Goal: Information Seeking & Learning: Understand process/instructions

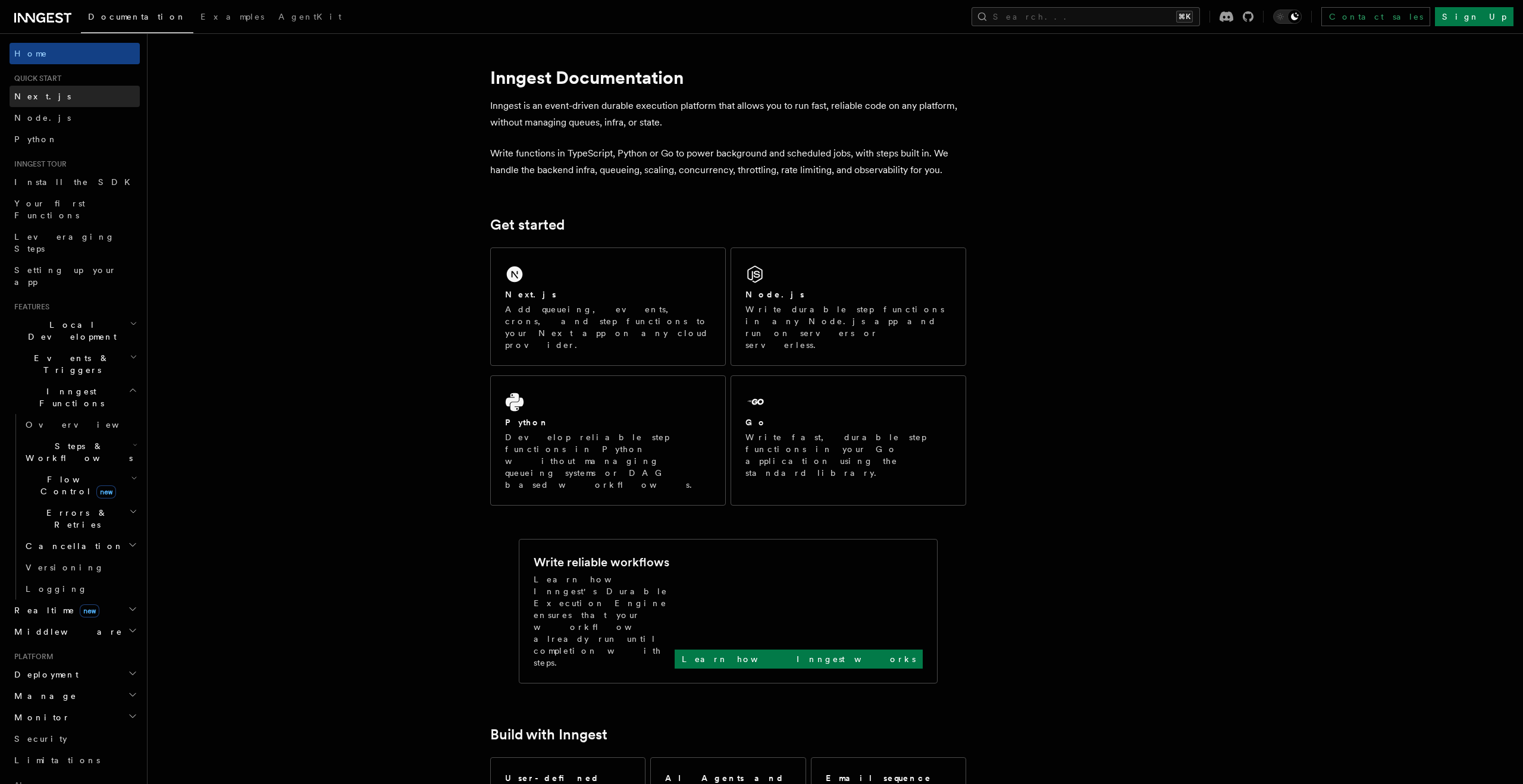
click at [38, 90] on span "Next.js" at bounding box center [42, 96] width 57 height 12
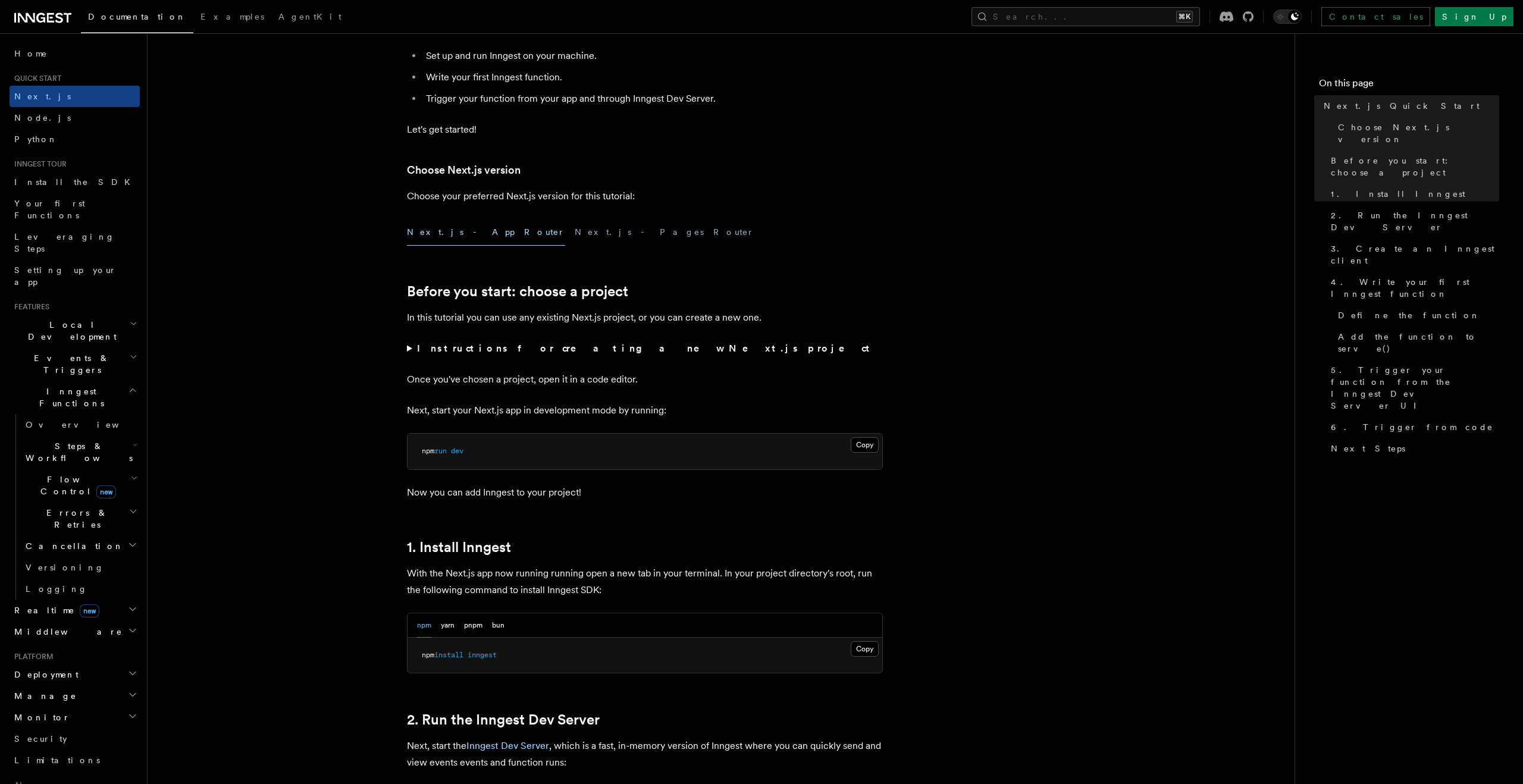
scroll to position [182, 0]
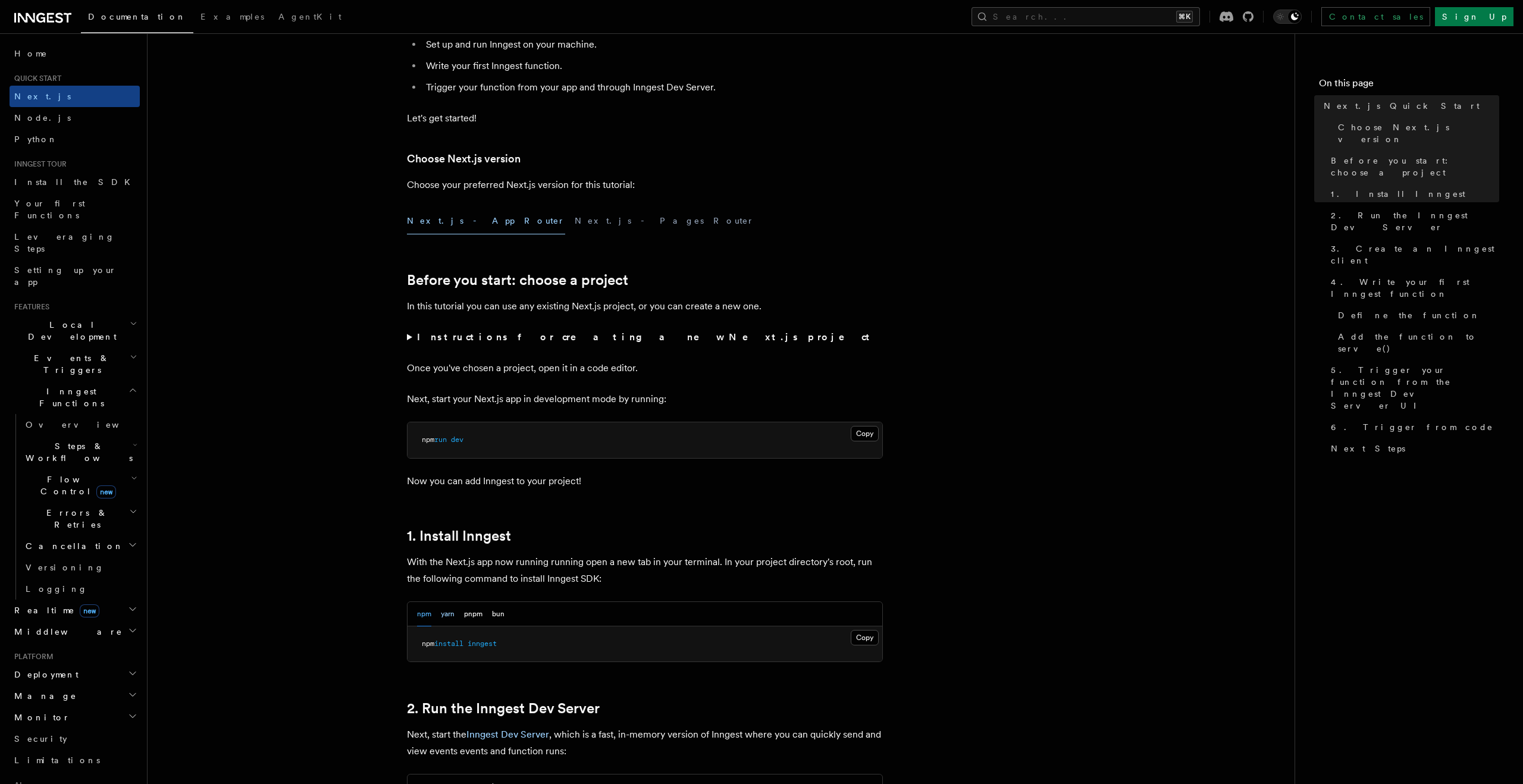
click at [450, 617] on button "yarn" at bounding box center [447, 613] width 14 height 24
click at [870, 638] on button "Copy Copied" at bounding box center [865, 637] width 28 height 15
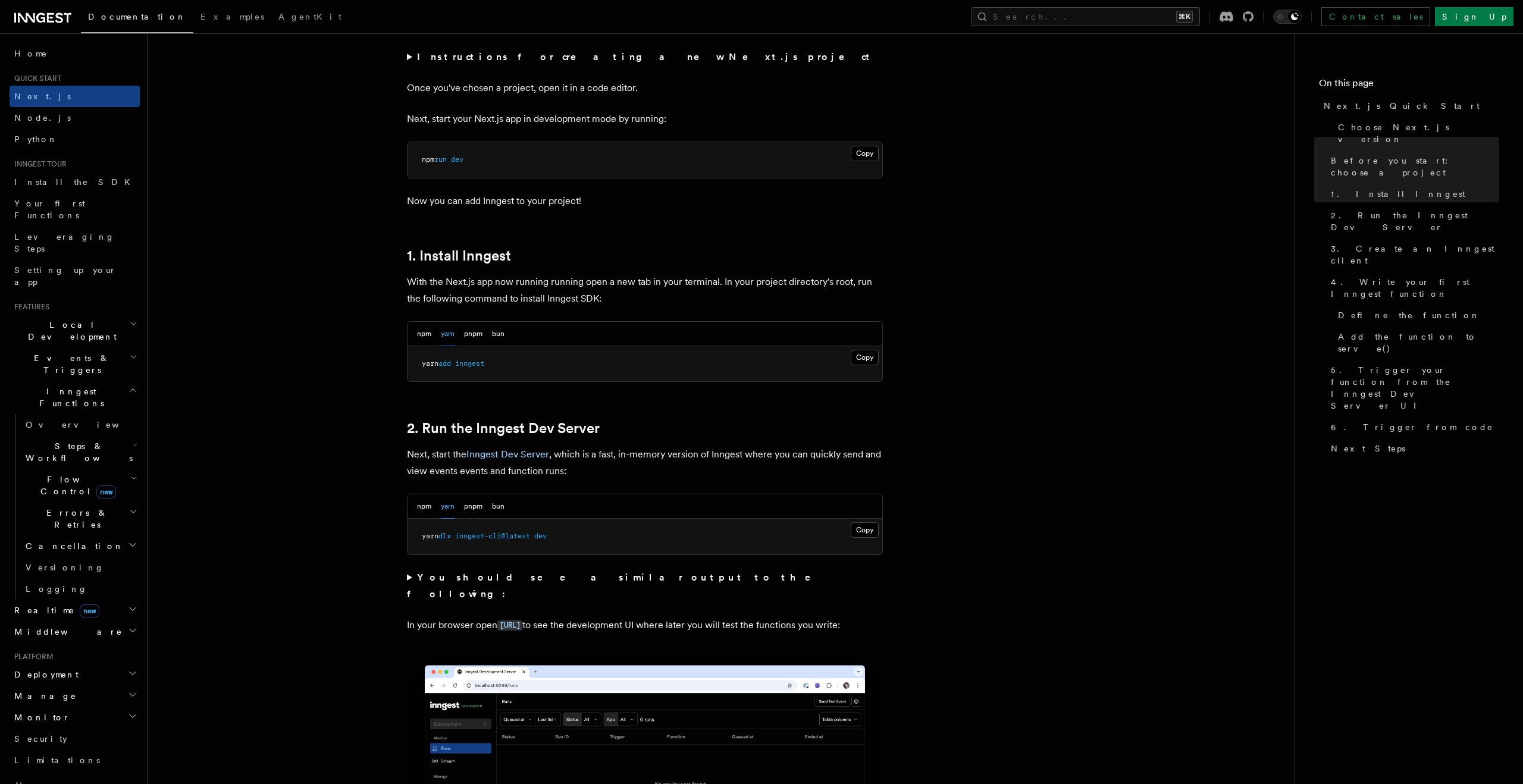
scroll to position [470, 0]
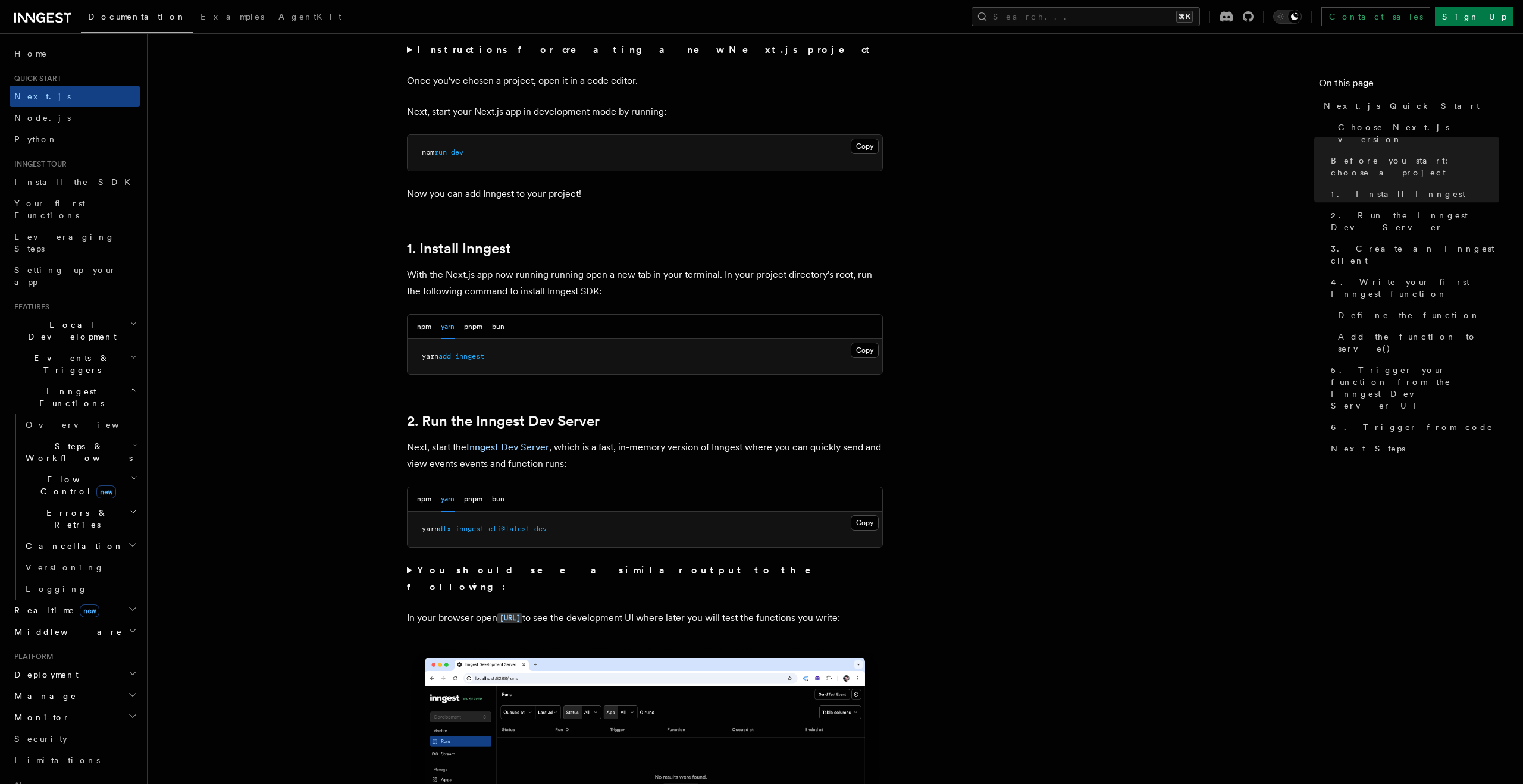
click at [842, 534] on pre "yarn dlx inngest-cli@latest dev" at bounding box center [645, 529] width 475 height 36
click at [869, 523] on button "Copy Copied" at bounding box center [865, 522] width 28 height 15
click at [422, 327] on button "npm" at bounding box center [424, 327] width 14 height 24
click at [870, 350] on button "Copy Copied" at bounding box center [865, 350] width 28 height 15
click at [881, 526] on pre "npx inngest-cli@latest dev" at bounding box center [645, 529] width 475 height 36
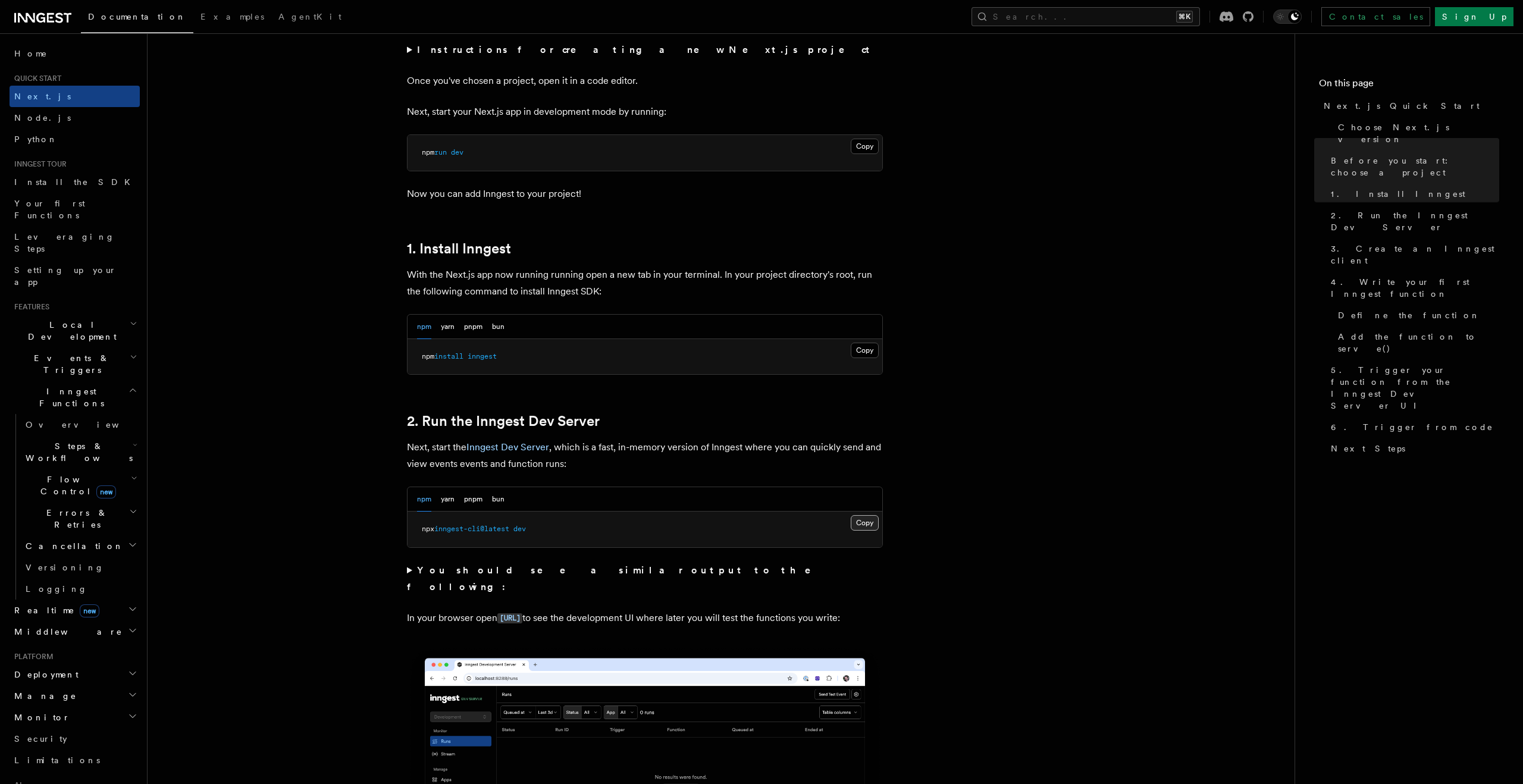
click at [862, 522] on button "Copy Copied" at bounding box center [865, 522] width 28 height 15
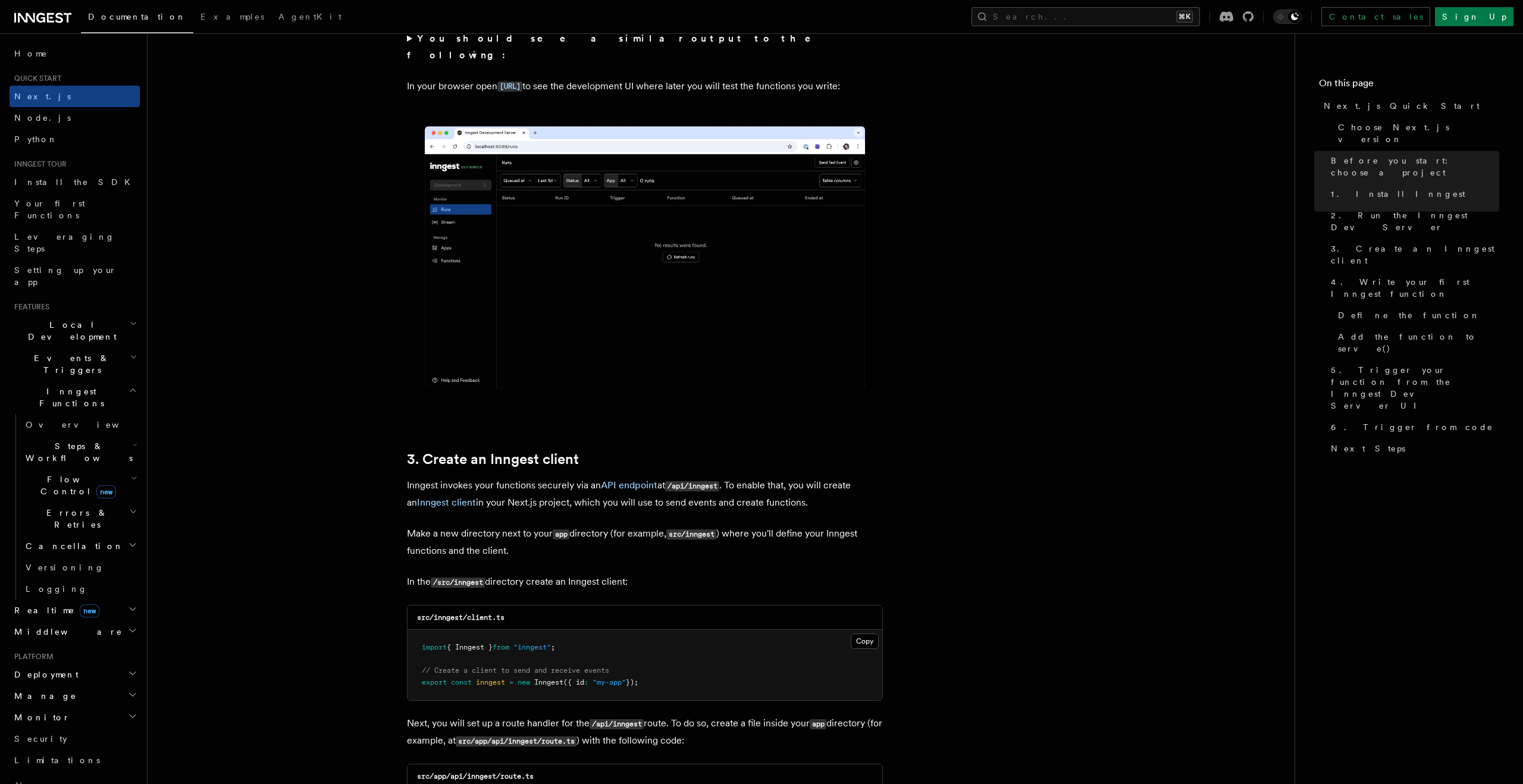
scroll to position [1047, 0]
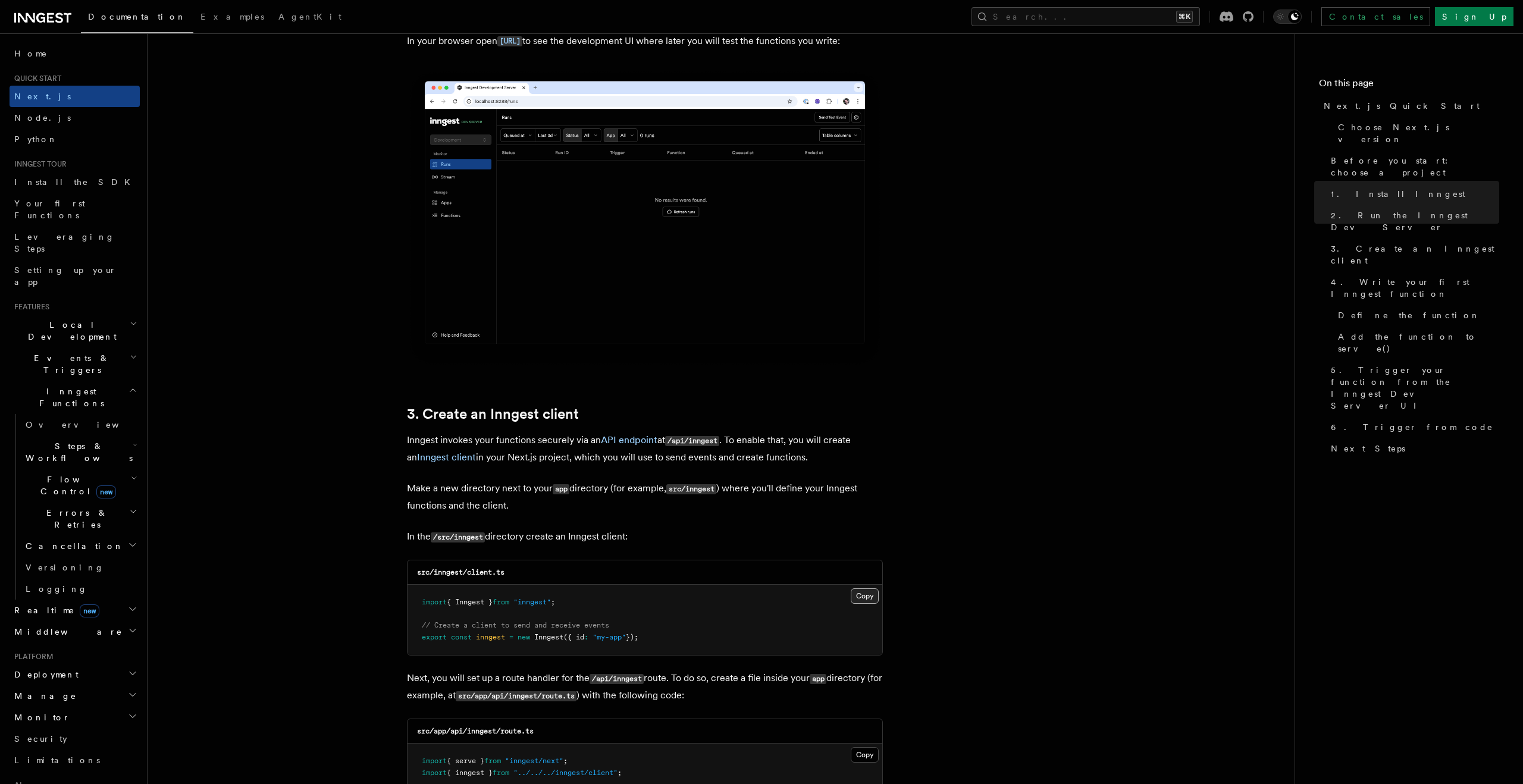
click at [867, 589] on button "Copy Copied" at bounding box center [865, 596] width 28 height 15
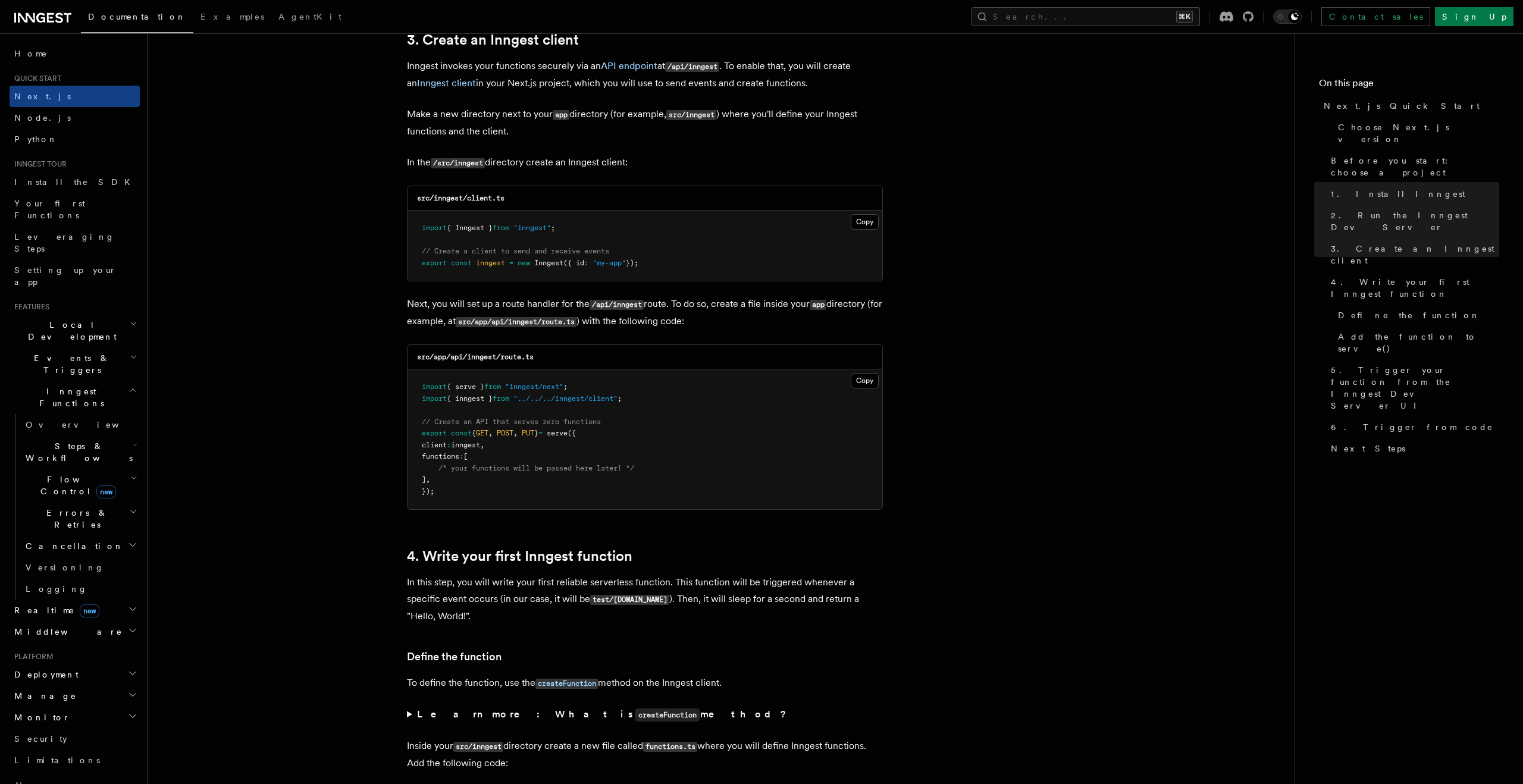
scroll to position [1430, 0]
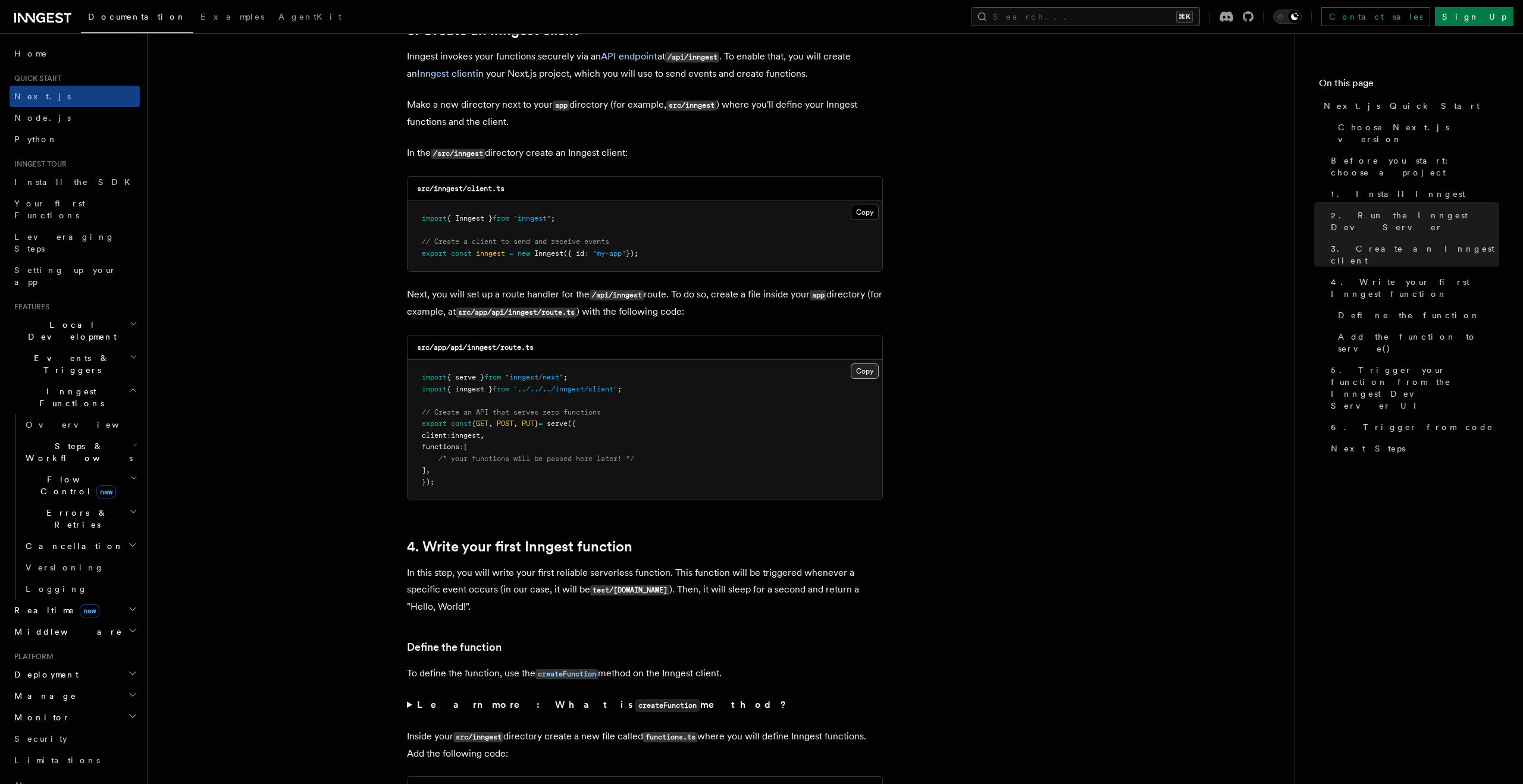
click at [865, 366] on button "Copy Copied" at bounding box center [865, 371] width 28 height 15
click at [860, 374] on button "Copy Copied" at bounding box center [865, 371] width 28 height 15
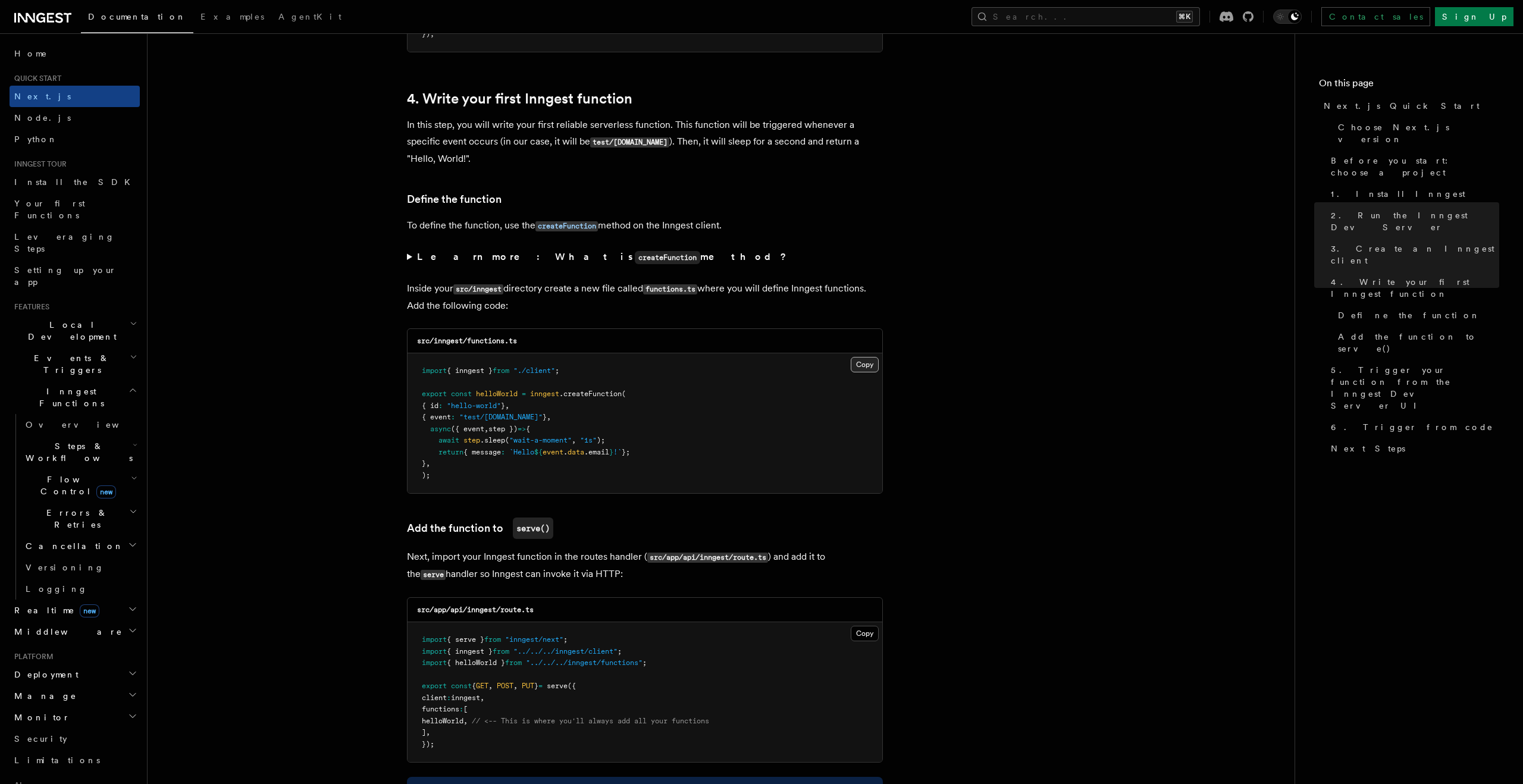
scroll to position [1889, 0]
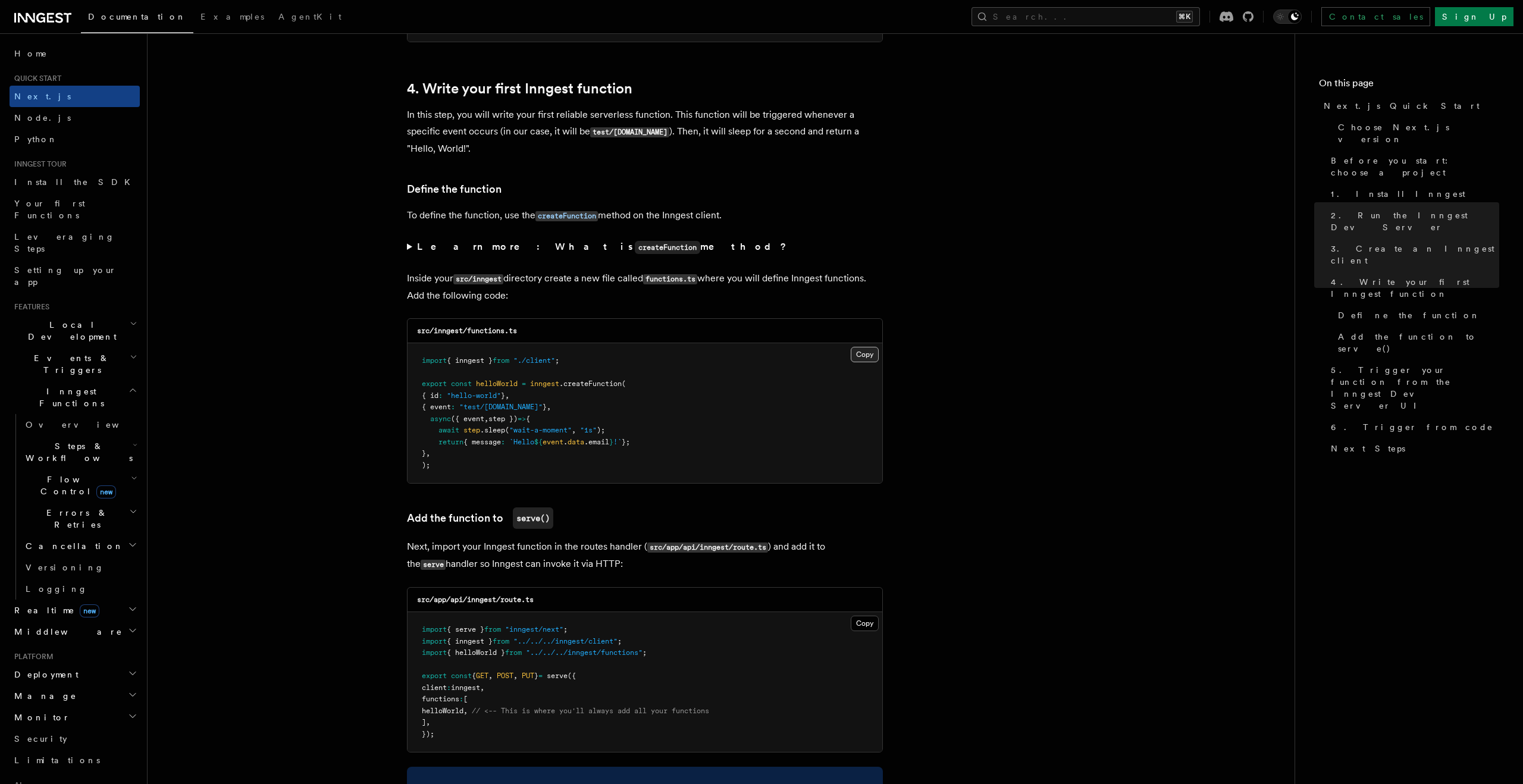
click at [862, 353] on button "Copy Copied" at bounding box center [865, 354] width 28 height 15
